Goal: Book appointment/travel/reservation

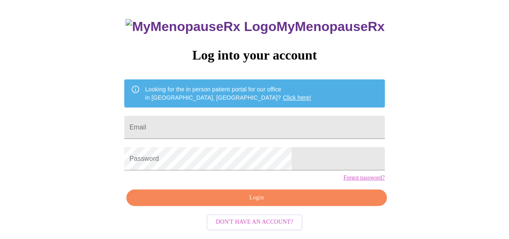
scroll to position [55, 0]
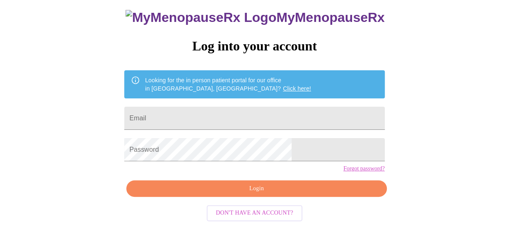
click at [273, 219] on span "Don't have an account?" at bounding box center [254, 213] width 77 height 10
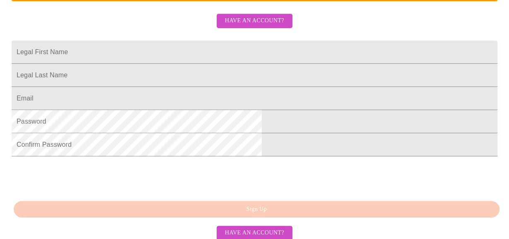
scroll to position [198, 0]
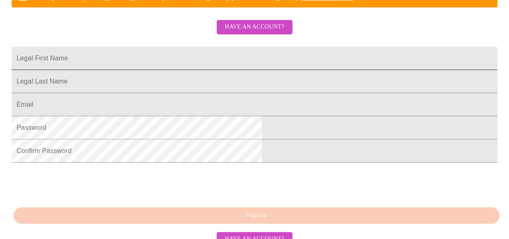
click at [147, 70] on input "Legal First Name" at bounding box center [255, 58] width 486 height 23
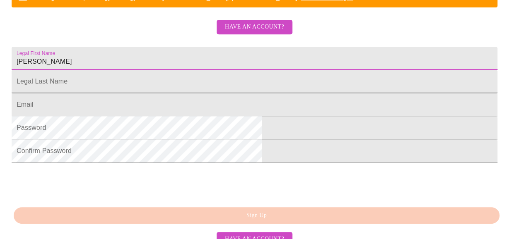
type input "[PERSON_NAME]"
click at [141, 93] on input "Legal First Name" at bounding box center [255, 81] width 486 height 23
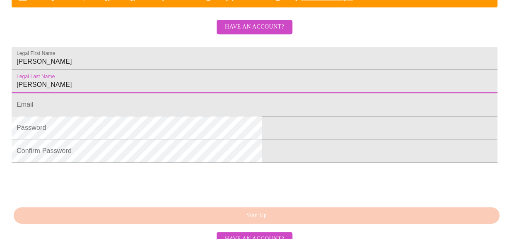
type input "[PERSON_NAME]"
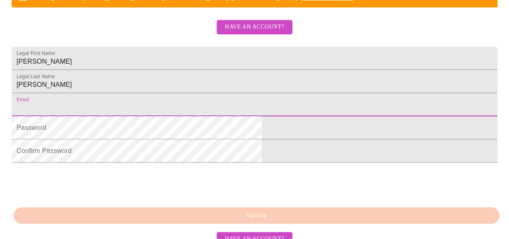
click at [142, 116] on input "Legal First Name" at bounding box center [255, 104] width 486 height 23
type input "[EMAIL_ADDRESS][DOMAIN_NAME]"
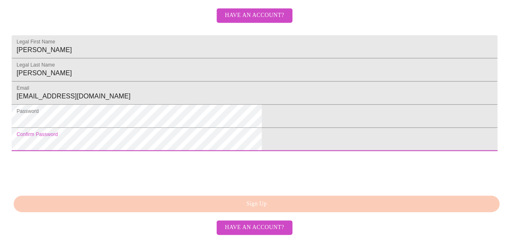
scroll to position [264, 0]
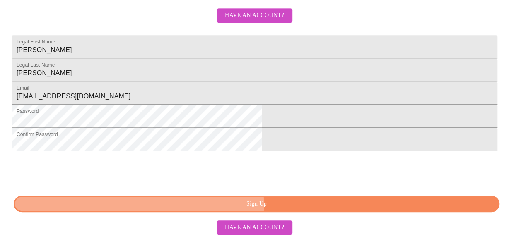
click at [206, 205] on span "Sign Up" at bounding box center [256, 204] width 467 height 10
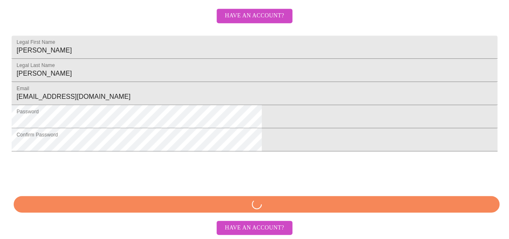
scroll to position [263, 0]
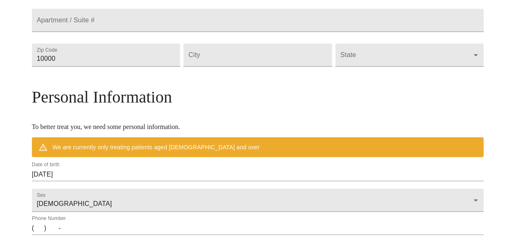
scroll to position [231, 0]
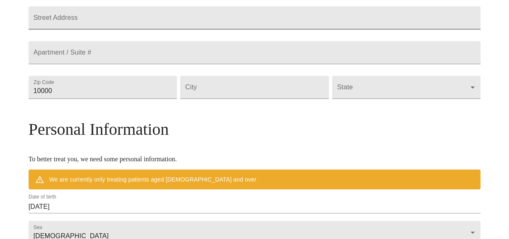
click at [91, 29] on input "Street Address" at bounding box center [255, 17] width 452 height 23
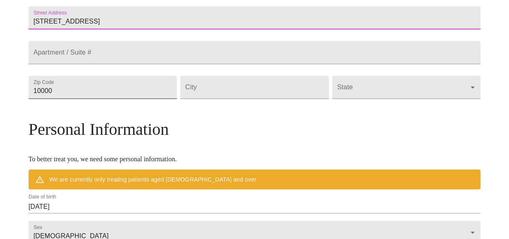
type input "[STREET_ADDRESS]"
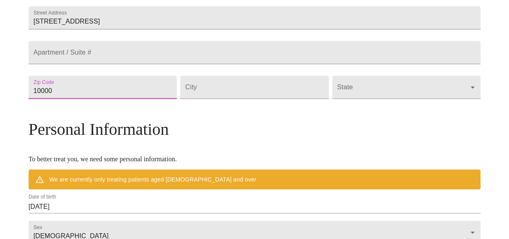
click at [107, 99] on input "10000" at bounding box center [103, 87] width 149 height 23
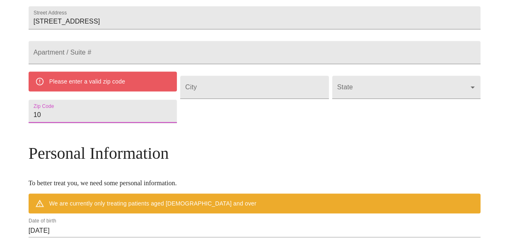
type input "1"
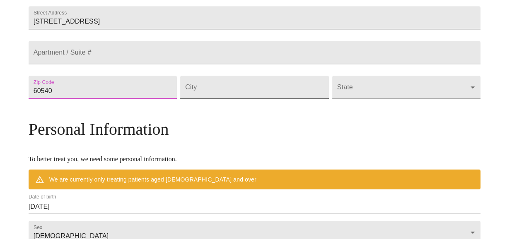
type input "60540"
click at [215, 99] on input "Street Address" at bounding box center [254, 87] width 149 height 23
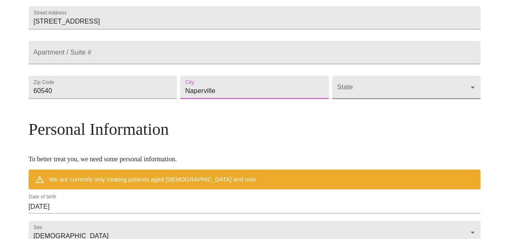
type input "Naperville"
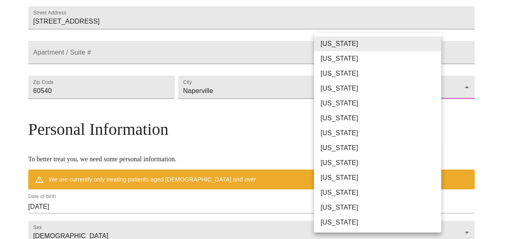
click at [337, 128] on body "MyMenopauseRx Welcome to MyMenopauseRx Since it's your first time here, you'll …" at bounding box center [254, 98] width 502 height 653
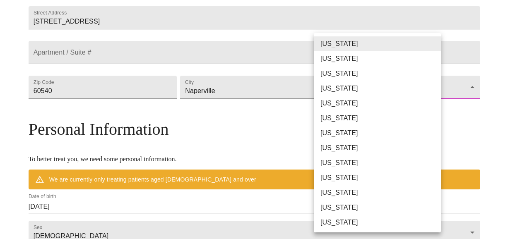
click at [333, 223] on li "[US_STATE]" at bounding box center [380, 222] width 133 height 15
type input "[US_STATE]"
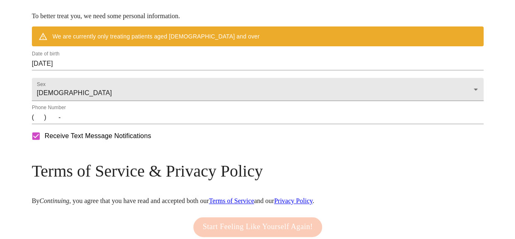
scroll to position [355, 0]
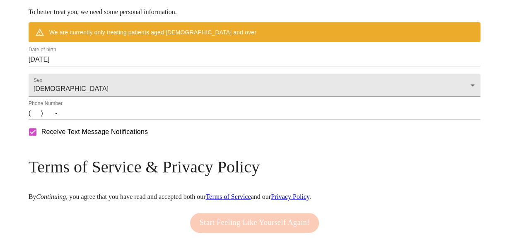
click at [98, 66] on input "[DATE]" at bounding box center [255, 59] width 452 height 13
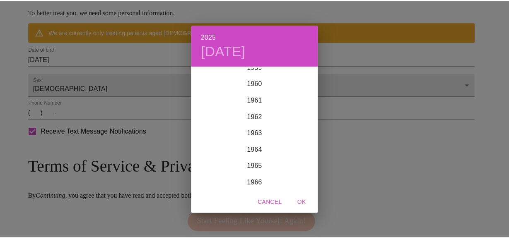
scroll to position [1046, 0]
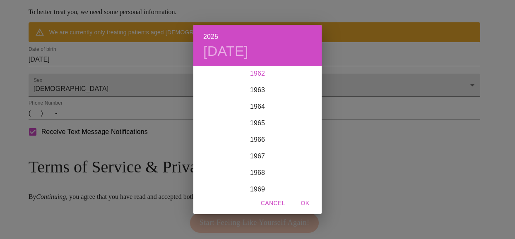
click at [258, 73] on div "1962" at bounding box center [257, 73] width 128 height 17
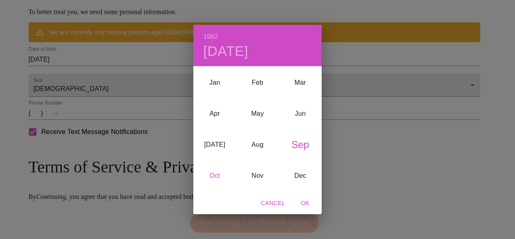
click at [215, 175] on div "Oct" at bounding box center [214, 176] width 43 height 31
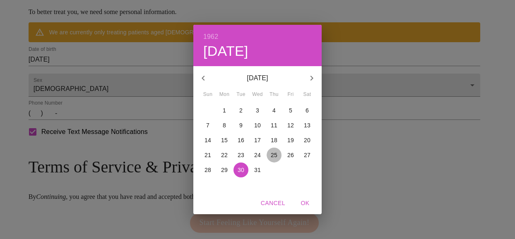
click at [273, 156] on p "25" at bounding box center [274, 155] width 7 height 8
click at [306, 205] on span "OK" at bounding box center [305, 203] width 20 height 10
type input "[DATE]"
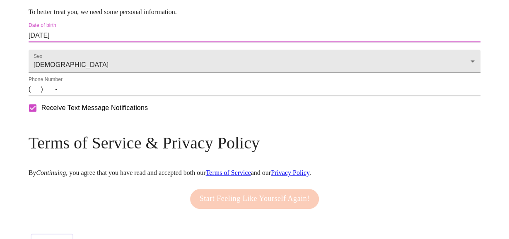
click at [97, 96] on input "(   )    -" at bounding box center [255, 89] width 452 height 13
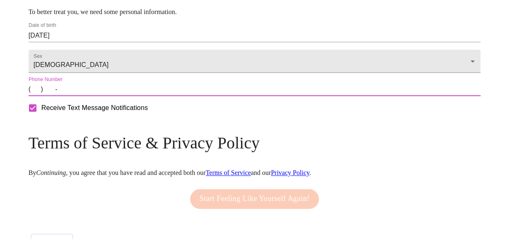
click at [88, 96] on input "(   )    -" at bounding box center [255, 89] width 452 height 13
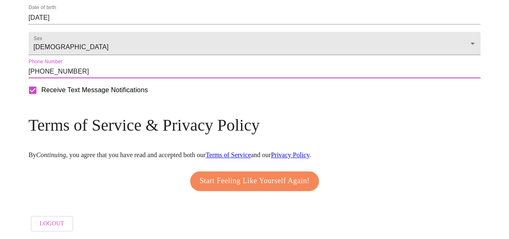
scroll to position [408, 0]
type input "[PHONE_NUMBER]"
click at [237, 176] on span "Start Feeling Like Yourself Again!" at bounding box center [255, 181] width 110 height 13
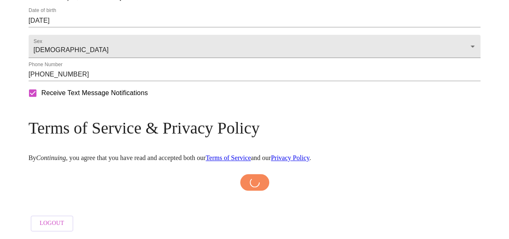
scroll to position [404, 0]
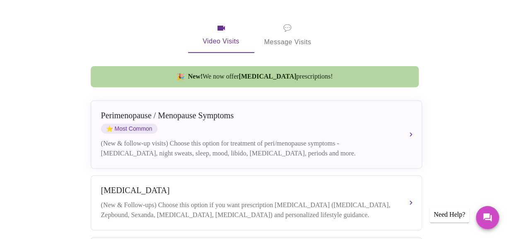
scroll to position [150, 0]
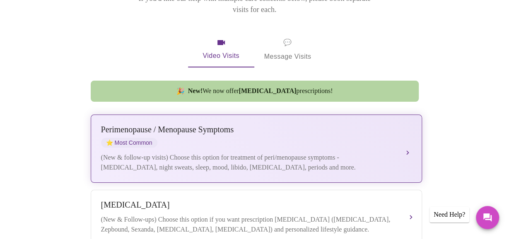
click at [253, 153] on div "(New & follow-up visits) Choose this option for treatment of peri/menopause sym…" at bounding box center [248, 163] width 294 height 20
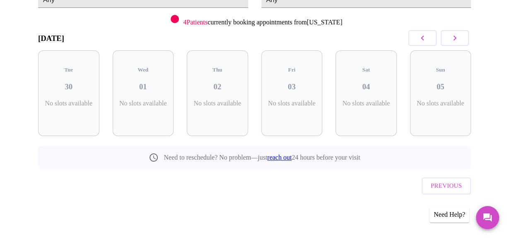
scroll to position [98, 0]
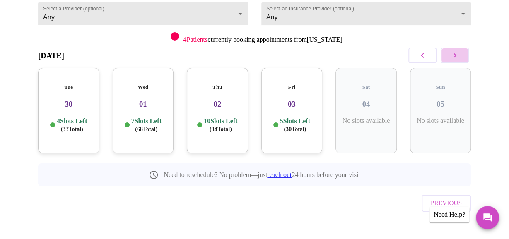
click at [460, 57] on icon "button" at bounding box center [455, 56] width 10 height 10
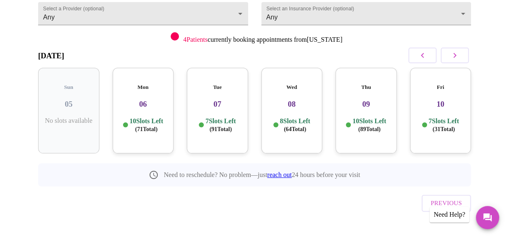
click at [460, 57] on icon "button" at bounding box center [455, 56] width 10 height 10
click at [444, 100] on h3 "16" at bounding box center [441, 104] width 48 height 9
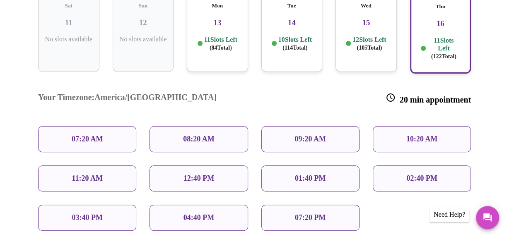
scroll to position [181, 0]
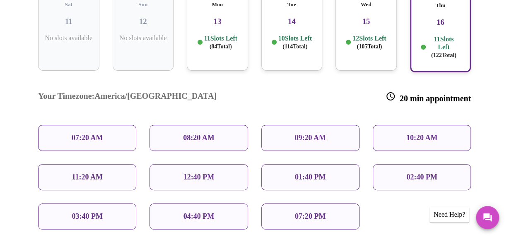
click at [321, 134] on p "09:20 AM" at bounding box center [309, 138] width 31 height 9
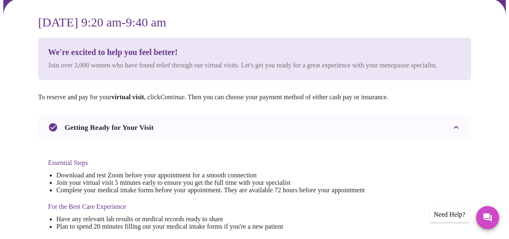
scroll to position [70, 0]
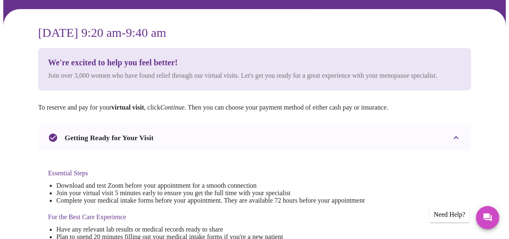
click at [181, 111] on em "Continue" at bounding box center [172, 107] width 24 height 7
click at [185, 111] on em "Continue" at bounding box center [172, 107] width 24 height 7
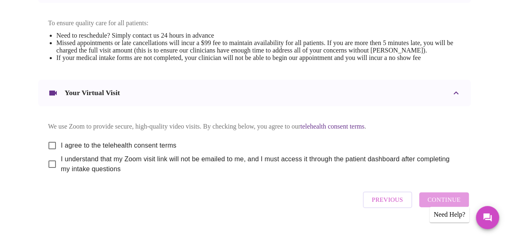
scroll to position [385, 0]
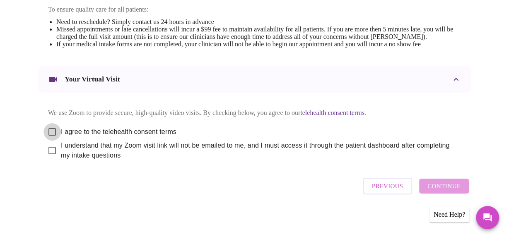
click at [51, 129] on input "I agree to the telehealth consent terms" at bounding box center [51, 131] width 17 height 17
checkbox input "true"
click at [50, 150] on input "I understand that my Zoom visit link will not be emailed to me, and I must acce…" at bounding box center [51, 150] width 17 height 17
checkbox input "true"
click at [431, 191] on button "Continue" at bounding box center [444, 186] width 50 height 15
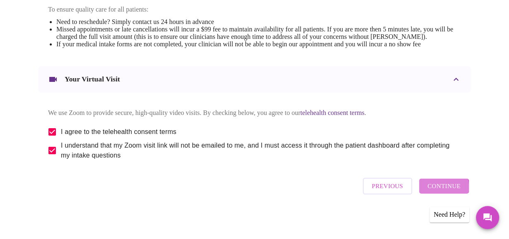
scroll to position [124, 0]
